Goal: Information Seeking & Learning: Learn about a topic

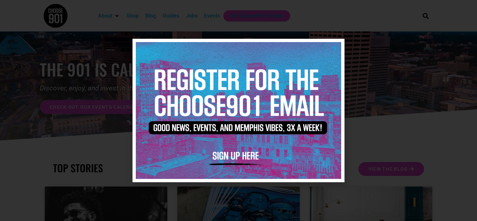
click at [336, 47] on icon "Close" at bounding box center [335, 47] width 5 height 5
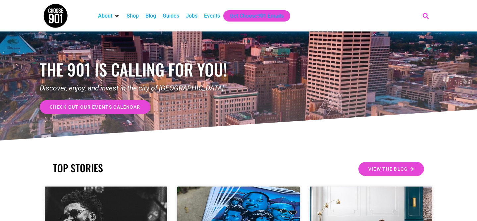
click at [423, 15] on icon "Search" at bounding box center [426, 15] width 11 height 11
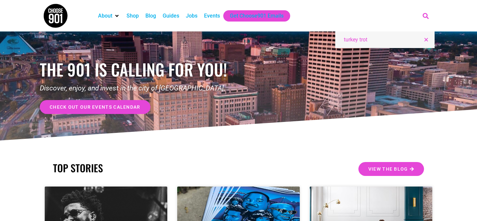
type input "turkey trot"
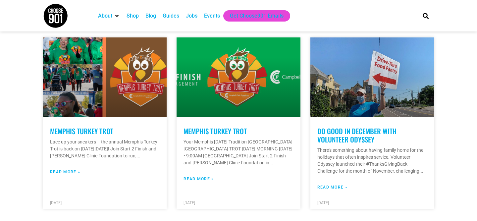
scroll to position [141, 0]
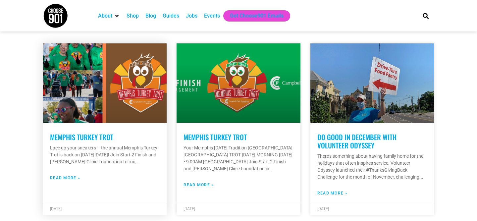
click at [68, 136] on link "Memphis Turkey Trot" at bounding box center [81, 137] width 63 height 10
